Goal: Information Seeking & Learning: Learn about a topic

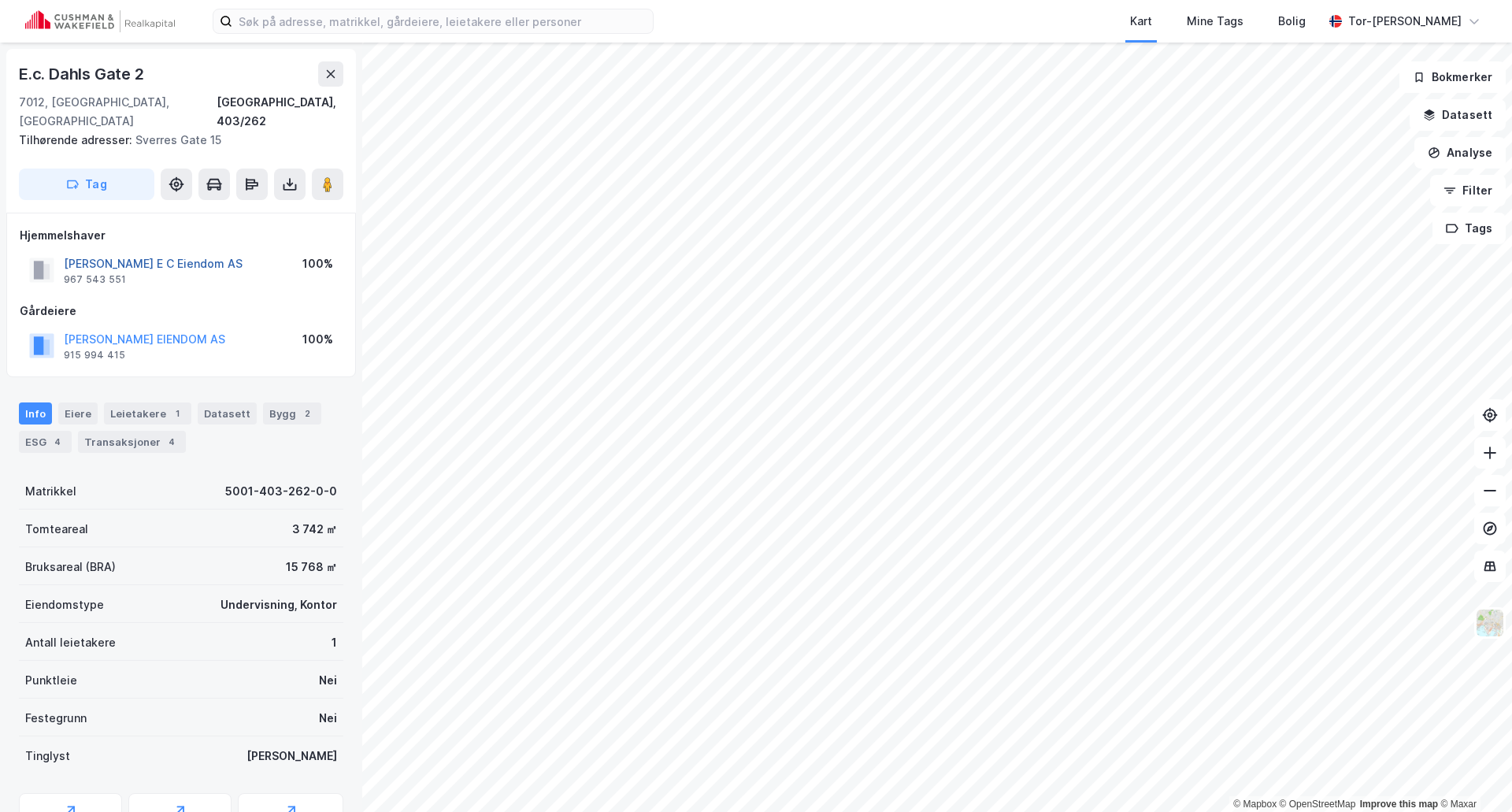
click at [0, 0] on button "[PERSON_NAME] E C Eiendom AS" at bounding box center [0, 0] width 0 height 0
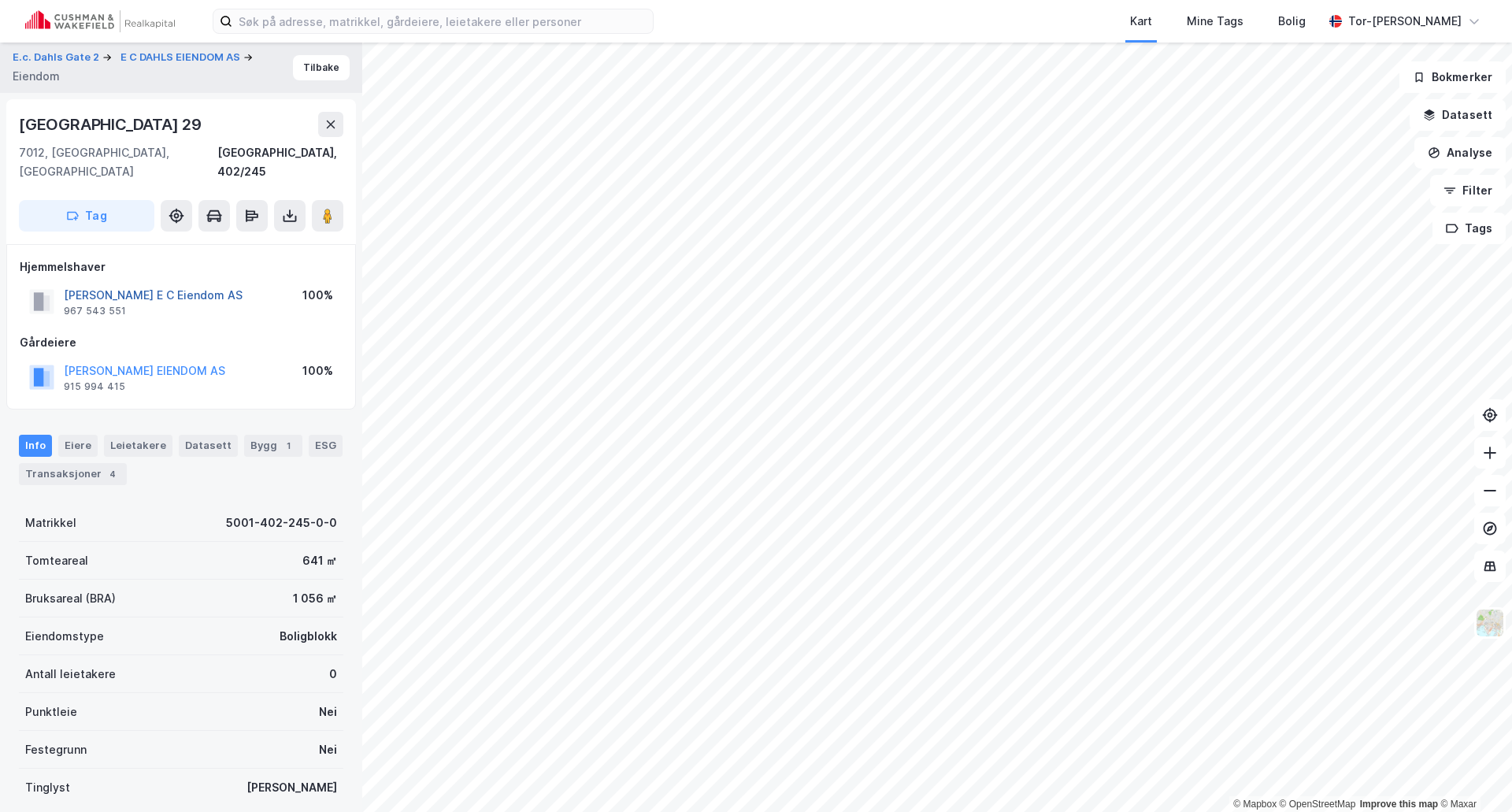
click at [0, 0] on button "[PERSON_NAME] E C Eiendom AS" at bounding box center [0, 0] width 0 height 0
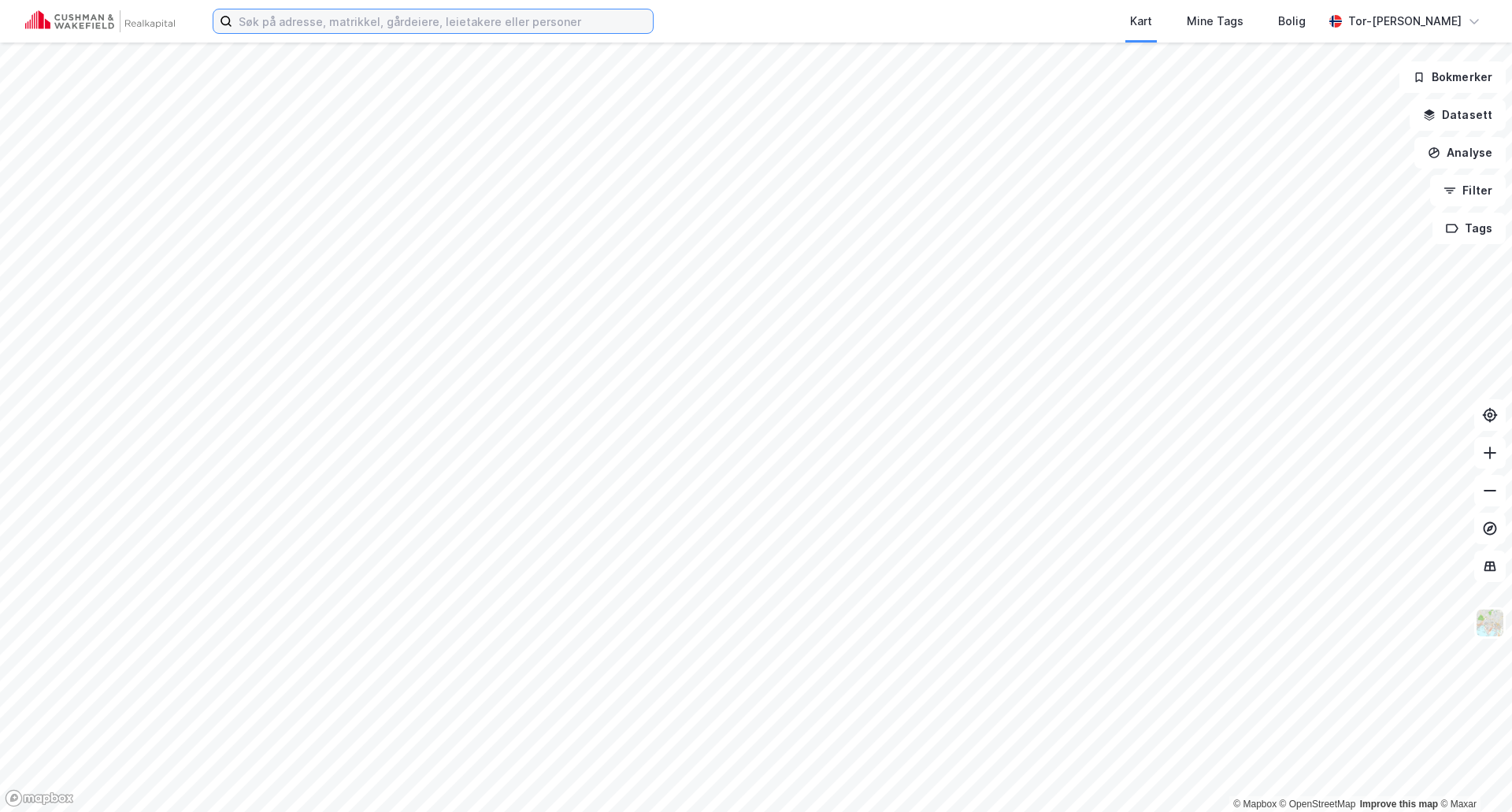
click at [431, 14] on input at bounding box center [443, 21] width 420 height 23
